Goal: Find specific page/section: Find specific page/section

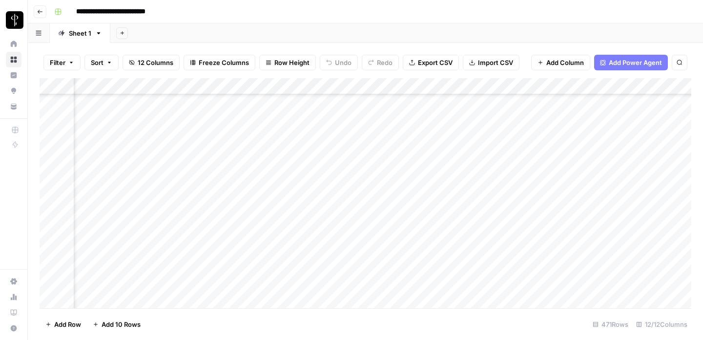
scroll to position [638, 0]
